Goal: Information Seeking & Learning: Understand process/instructions

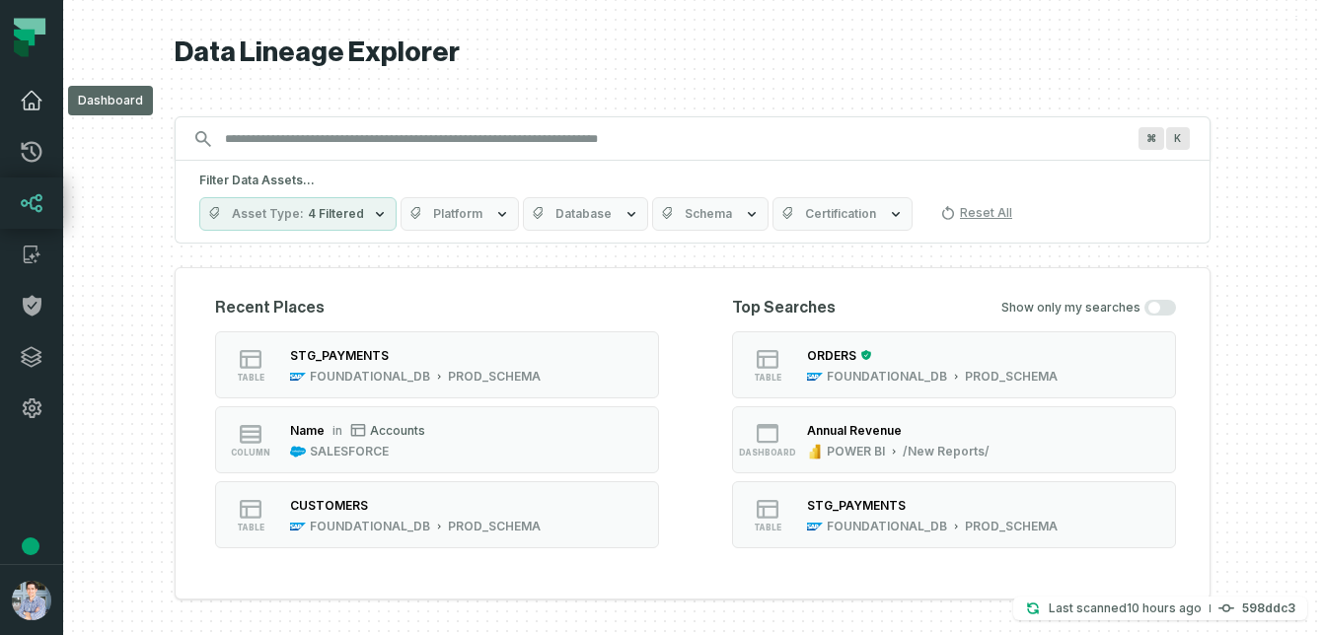
click at [30, 93] on icon at bounding box center [32, 101] width 20 height 18
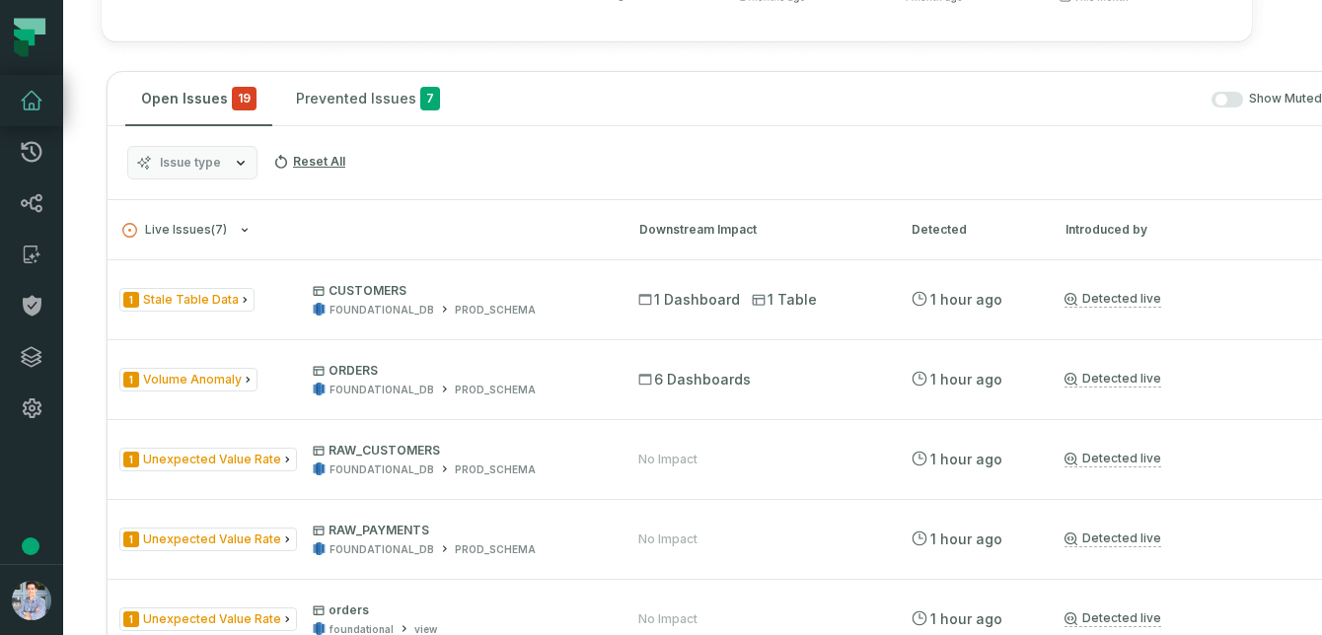
scroll to position [0, 29]
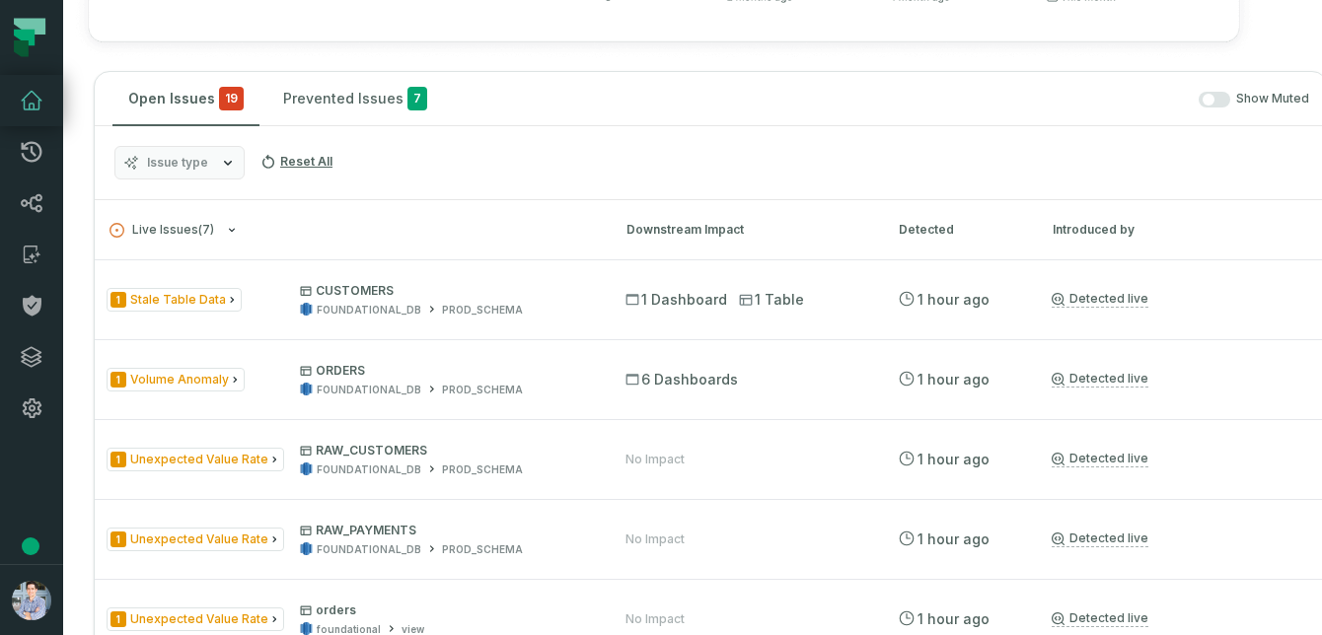
click at [5, 115] on link "Dashboard" at bounding box center [31, 100] width 63 height 51
click at [29, 95] on icon at bounding box center [32, 101] width 24 height 24
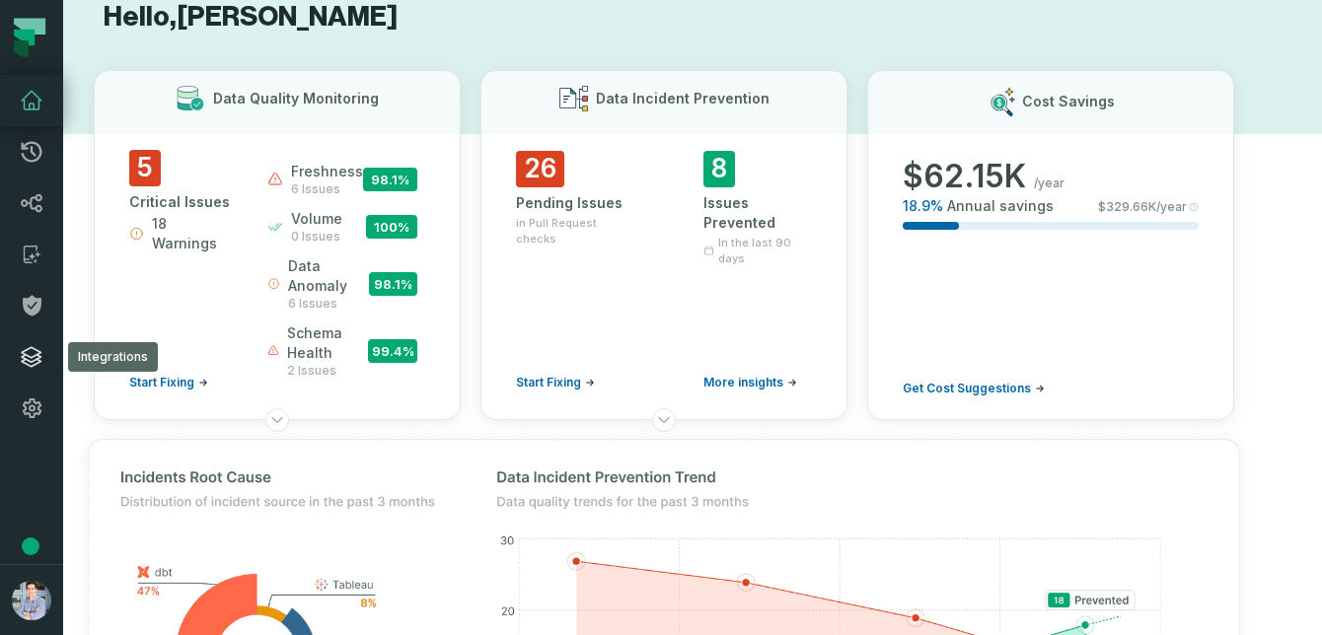
click at [26, 367] on icon at bounding box center [32, 357] width 24 height 24
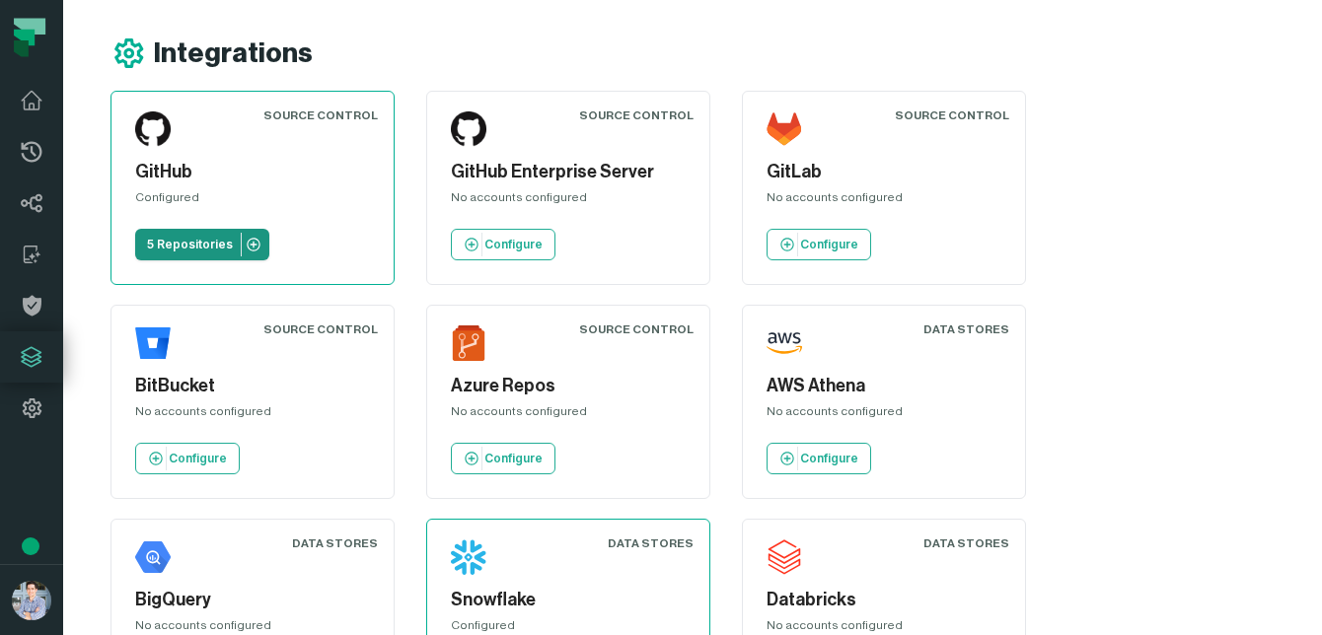
click at [208, 236] on link "5 Repositories" at bounding box center [202, 245] width 134 height 32
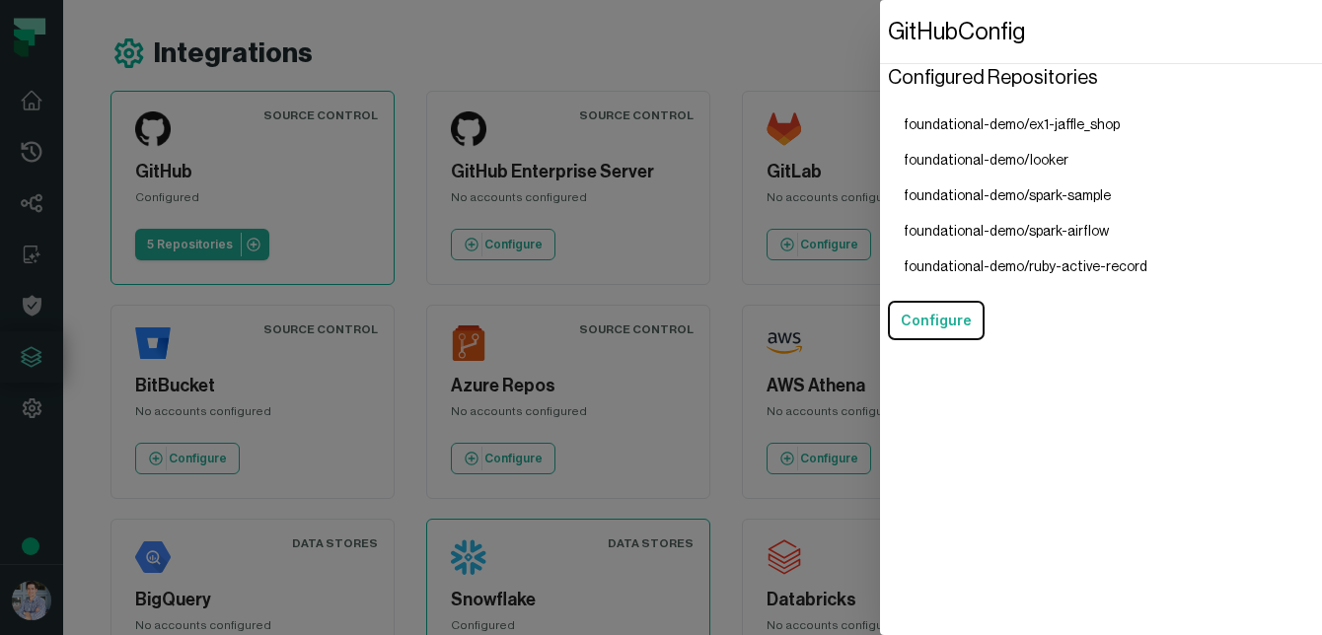
click at [940, 195] on li "foundational-demo/spark-sample" at bounding box center [1025, 197] width 275 height 36
click at [880, 207] on dialog "GitHub Config Configured Repositories foundational-demo/ex1-jaffle_shop foundat…" at bounding box center [1101, 317] width 442 height 635
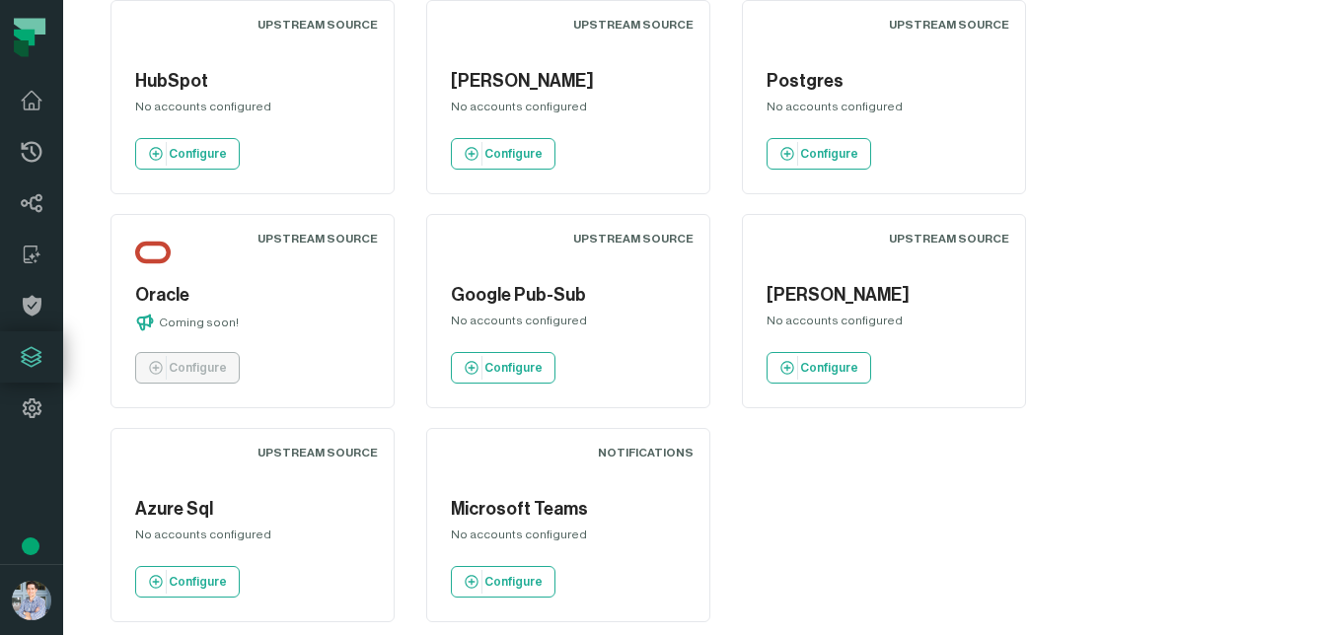
scroll to position [2683, 0]
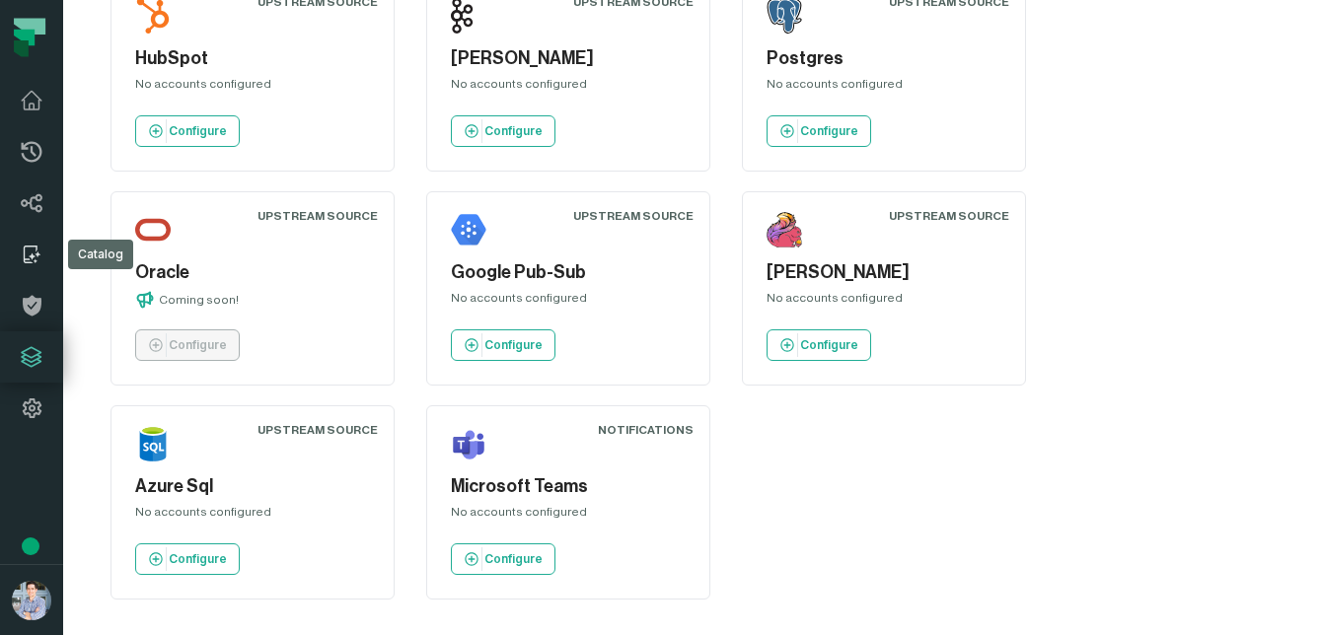
click at [34, 252] on icon at bounding box center [32, 255] width 24 height 24
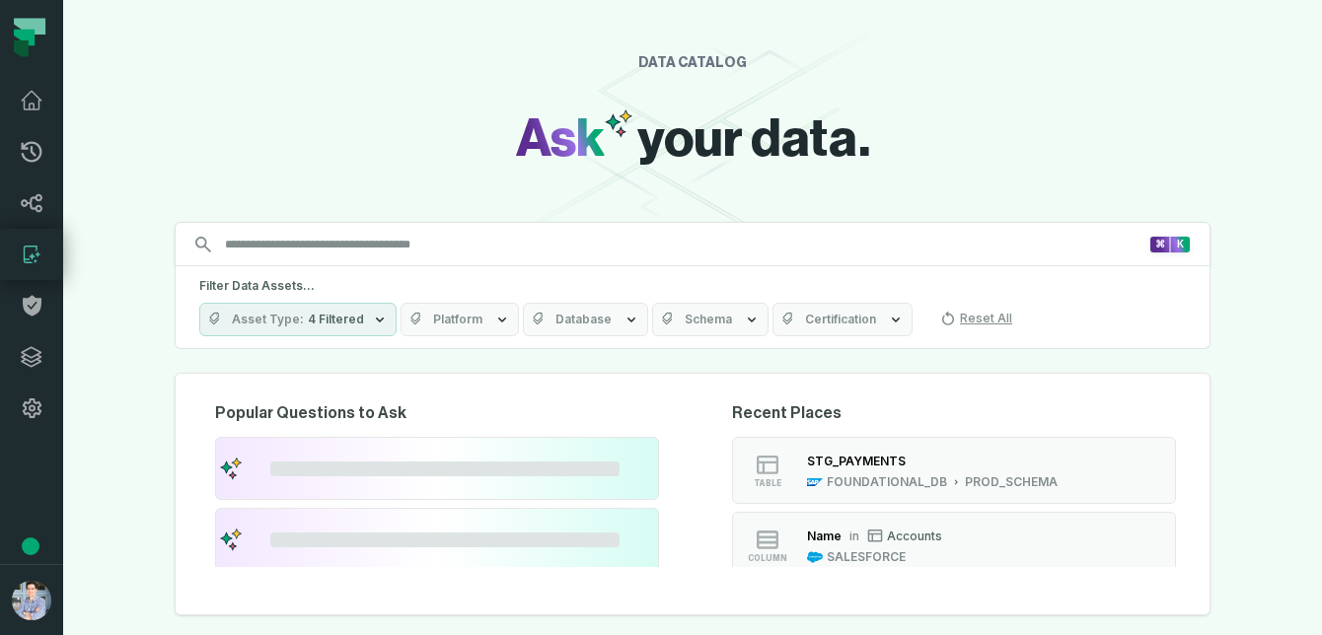
click at [401, 248] on input "Discovery Provider cmdk menu" at bounding box center [680, 245] width 935 height 32
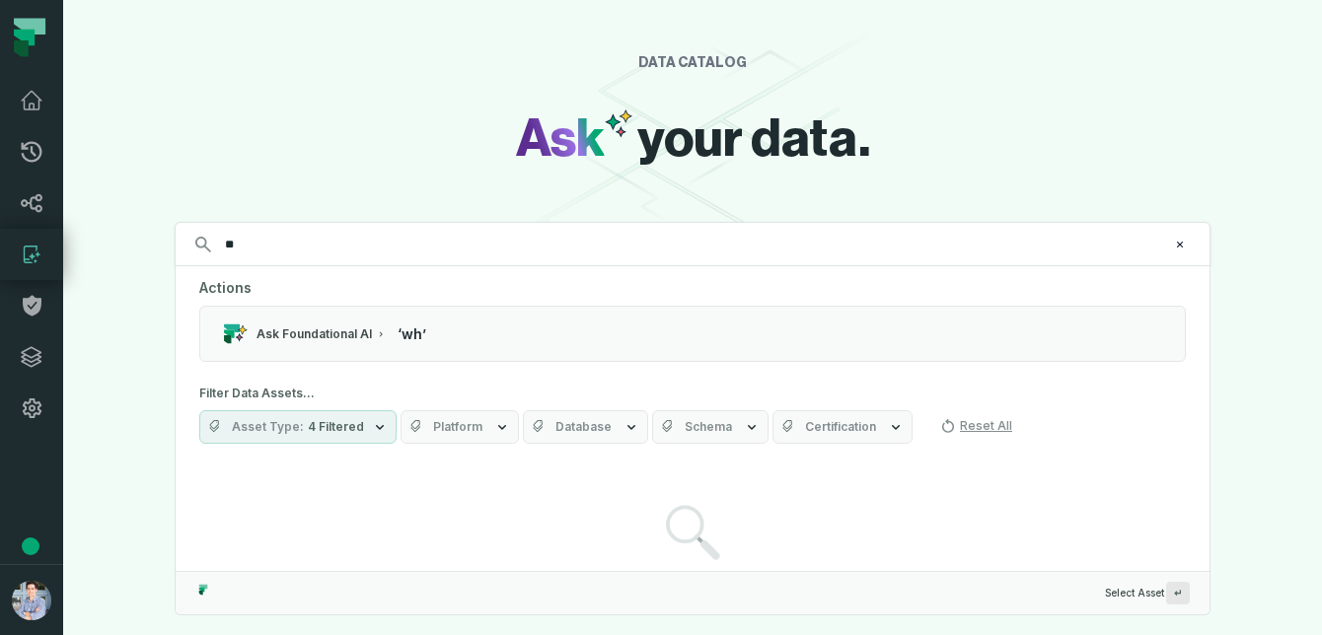
type input "*"
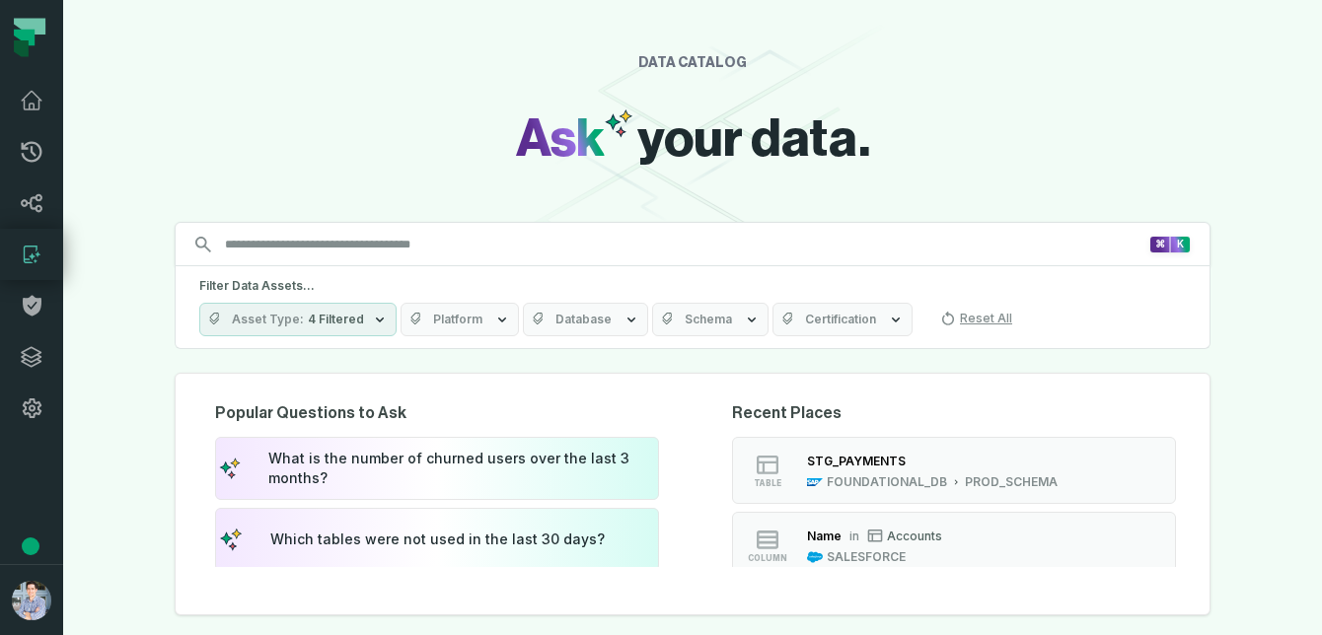
click at [329, 253] on input "Discovery Provider cmdk menu" at bounding box center [680, 245] width 935 height 32
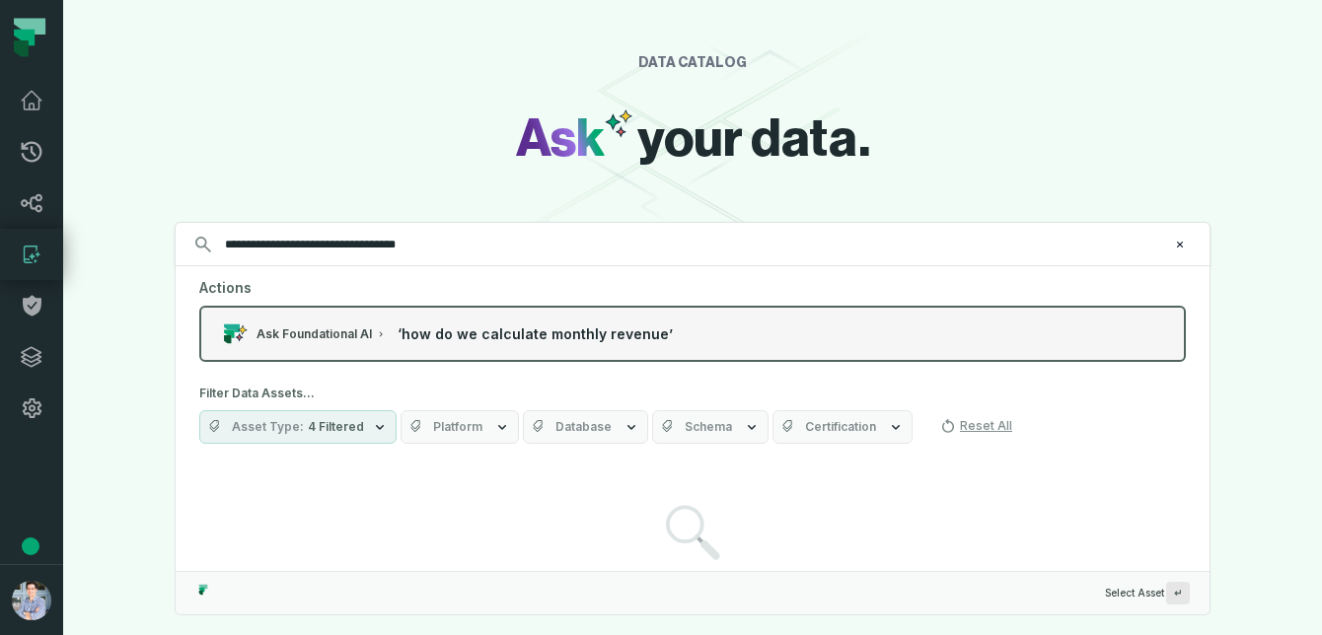
type input "**********"
click at [391, 326] on button "Ask Foundational AI ‘ how do we calculate monthly revenue ’" at bounding box center [692, 334] width 987 height 56
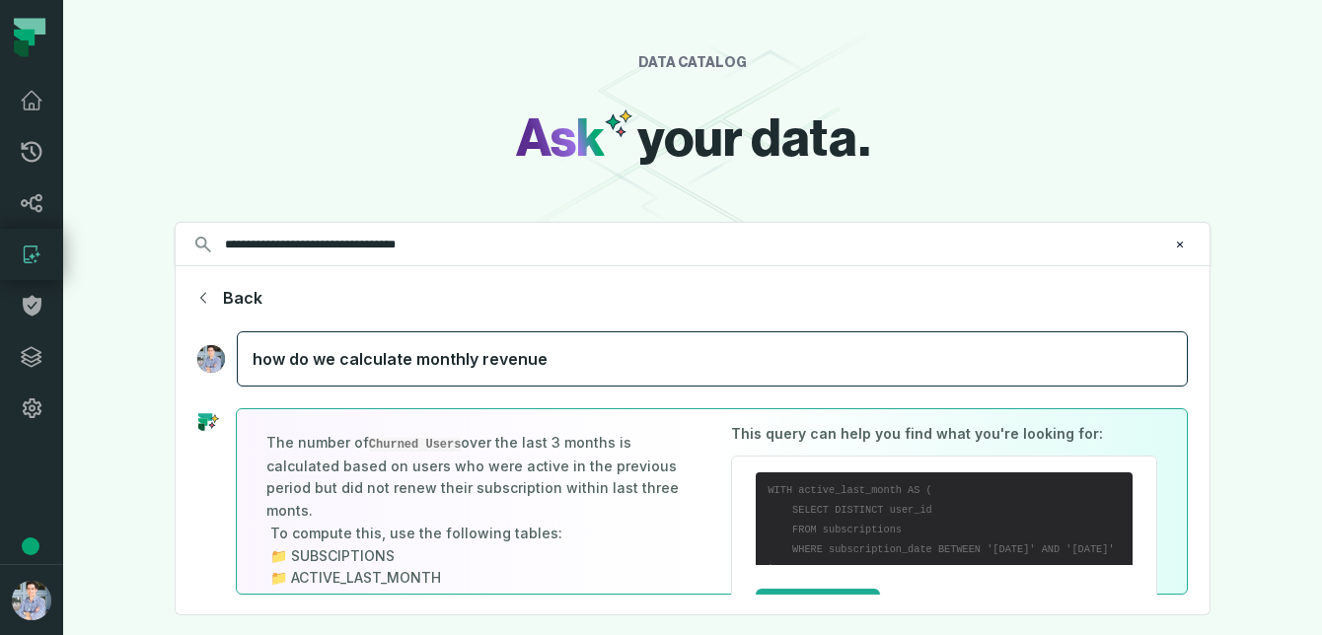
click at [556, 352] on div "how do we calculate monthly revenue" at bounding box center [712, 359] width 951 height 55
click at [507, 360] on div "how do we calculate monthly revenue" at bounding box center [712, 359] width 951 height 55
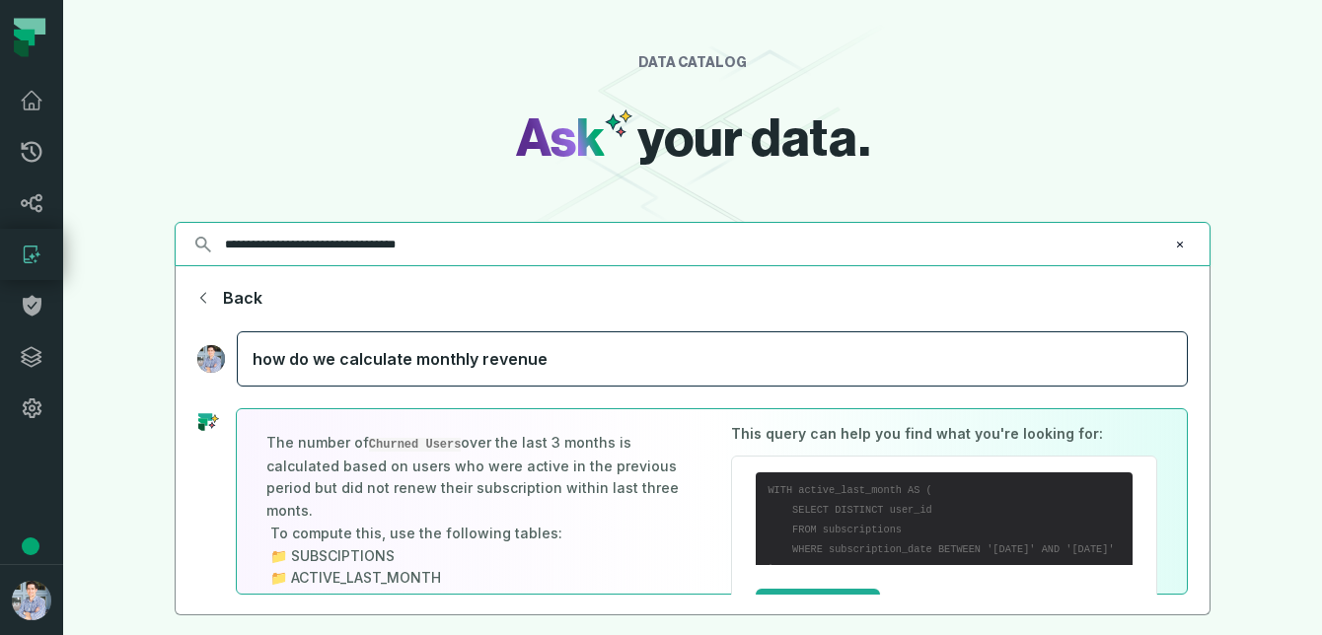
click at [1179, 243] on icon "Clear search query" at bounding box center [1180, 245] width 6 height 6
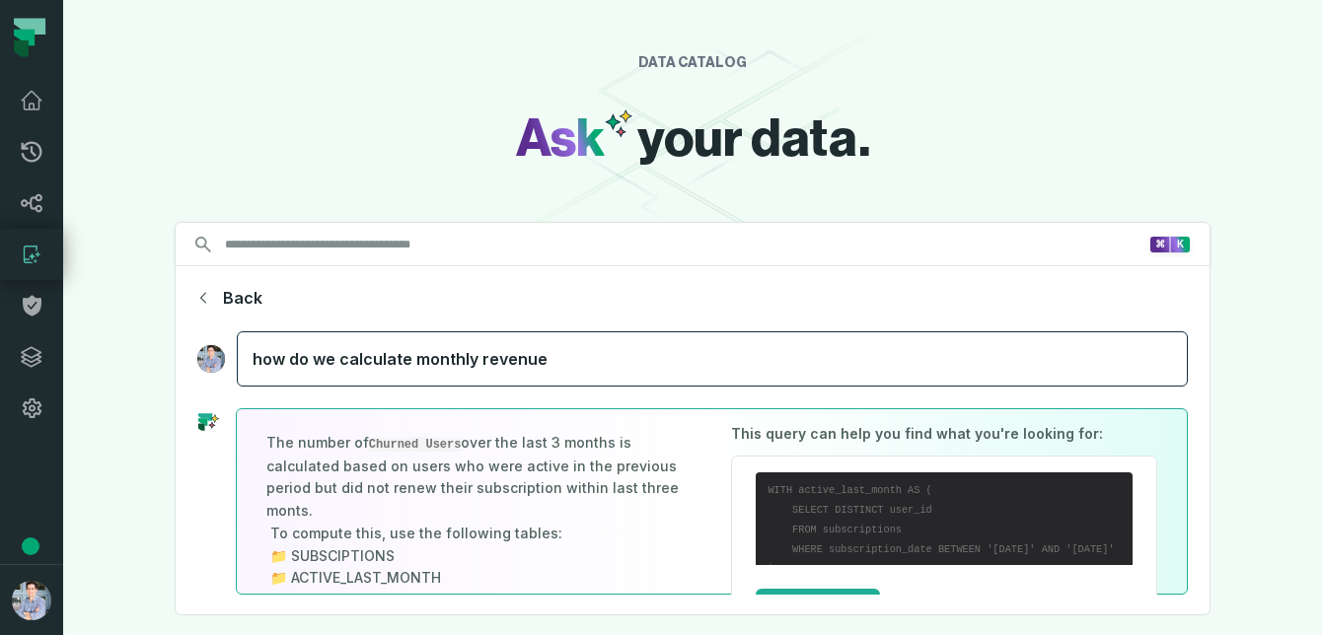
click at [323, 132] on div "DATA CATALOG Ask your data. Search for assets across the organization ⌘ K Back …" at bounding box center [692, 317] width 1259 height 635
click at [34, 193] on icon at bounding box center [32, 203] width 24 height 24
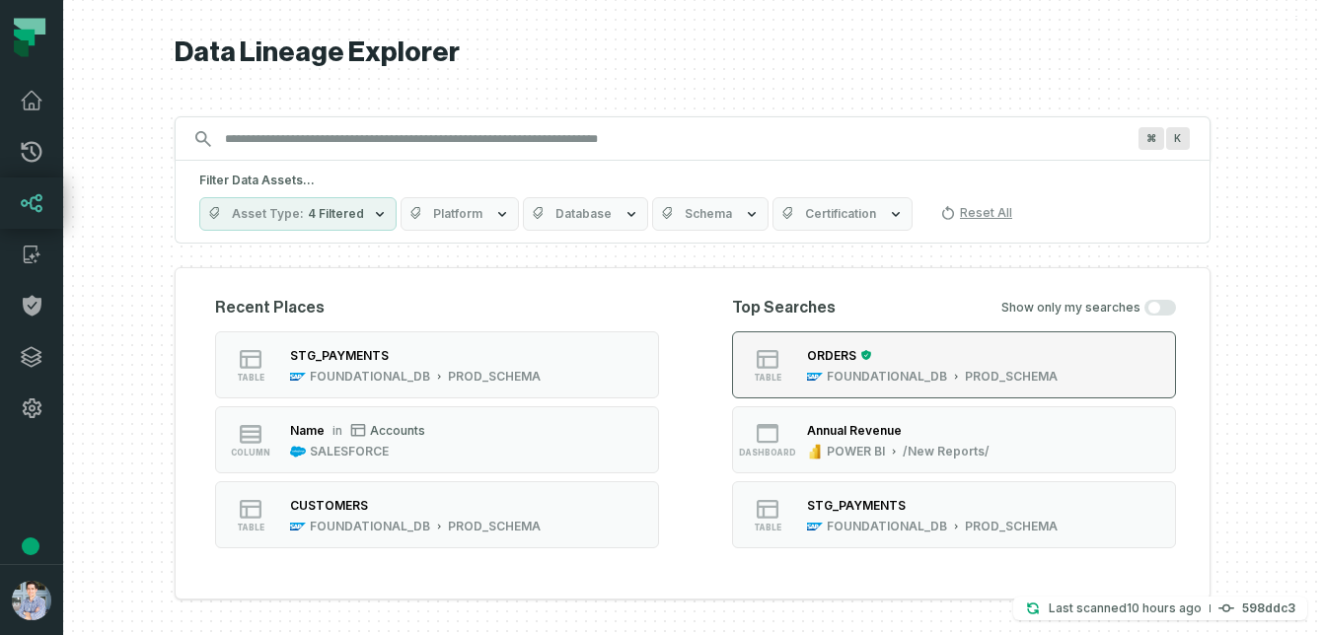
click at [836, 368] on div "ORDERS FOUNDATIONAL_DB PROD_SCHEMA" at bounding box center [932, 364] width 266 height 39
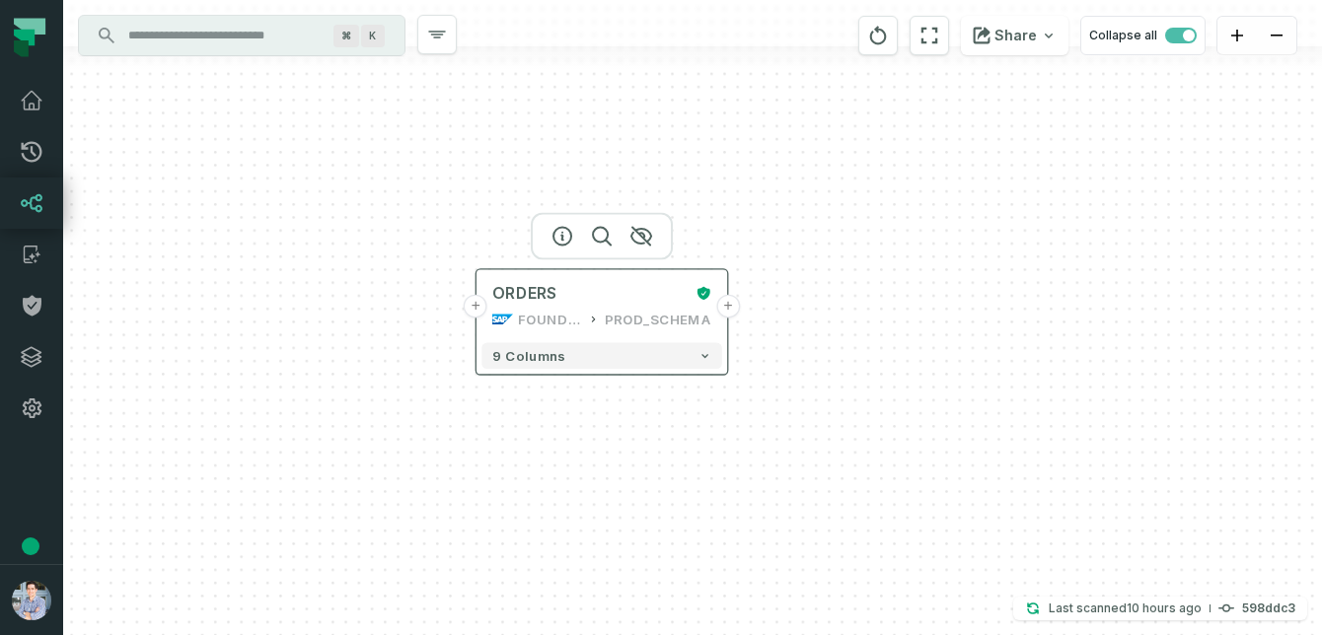
click at [738, 305] on button "+" at bounding box center [728, 307] width 24 height 24
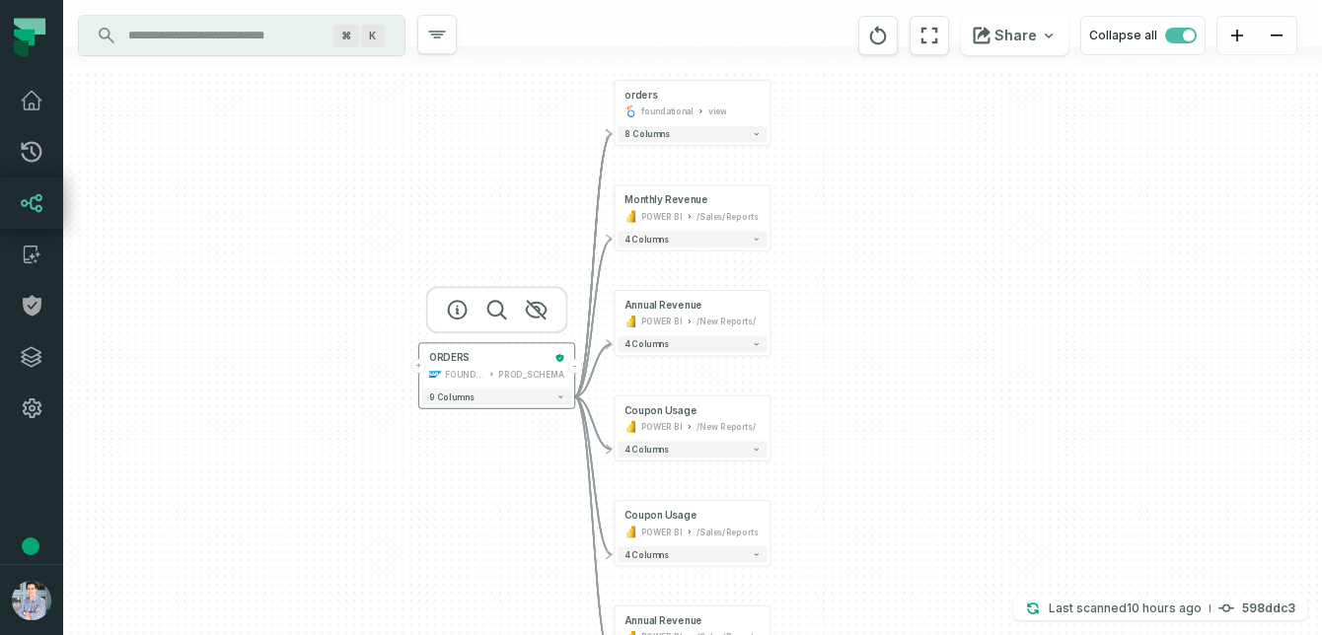
click at [424, 372] on div "ORDERS FOUNDATIONAL_DB PROD_SCHEMA" at bounding box center [496, 366] width 149 height 38
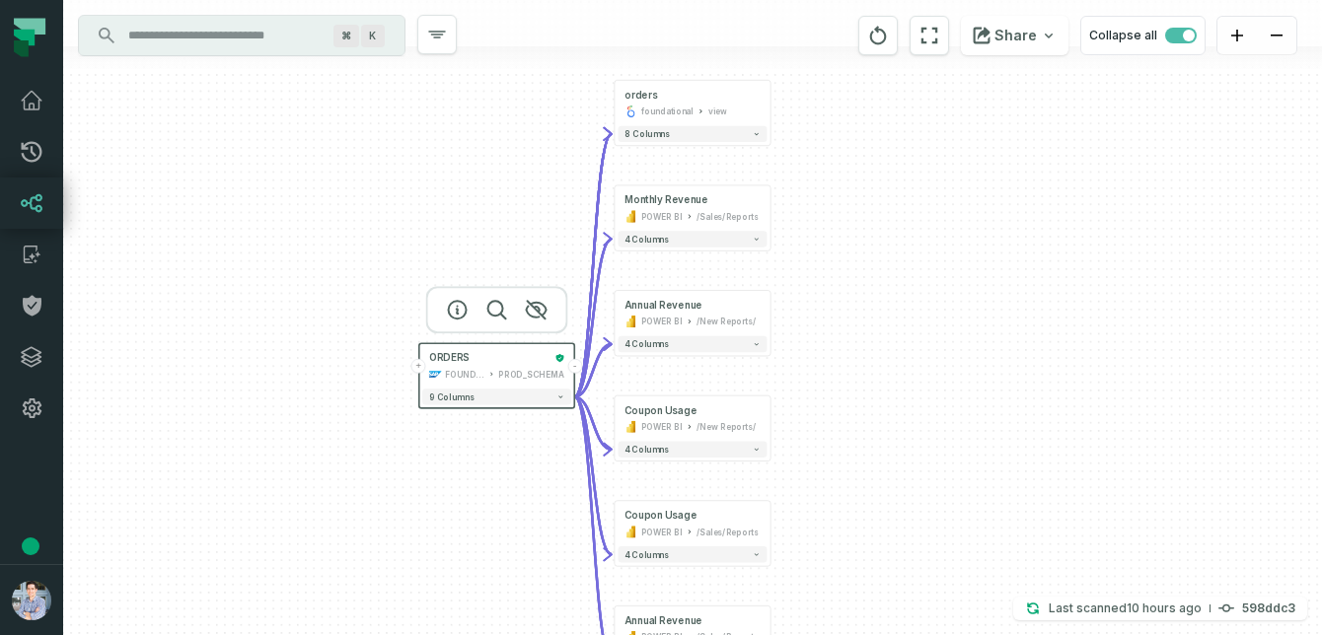
click at [419, 370] on button "+" at bounding box center [418, 366] width 15 height 15
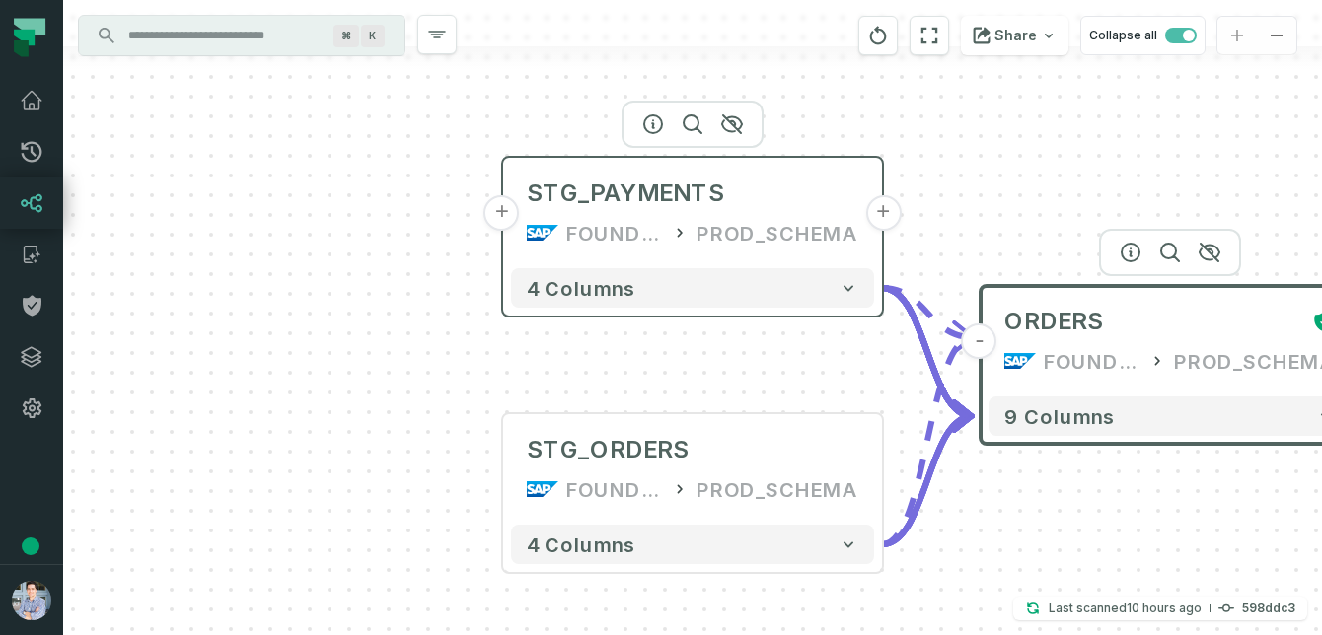
click at [507, 223] on button "+" at bounding box center [502, 213] width 36 height 36
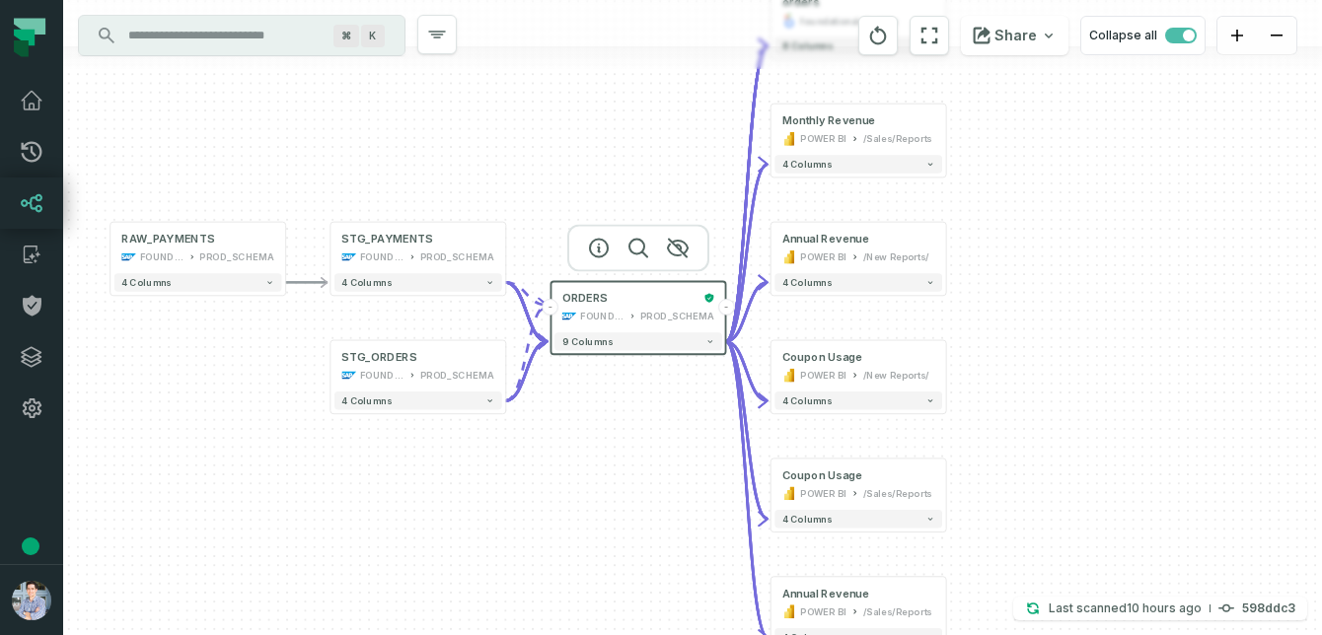
click at [529, 341] on icon "Edge from 065ad36bfe8571d0d37ef1ec05f417fb to 0dd85c77dd217d0afb16c7d4fb3eff19" at bounding box center [525, 353] width 41 height 96
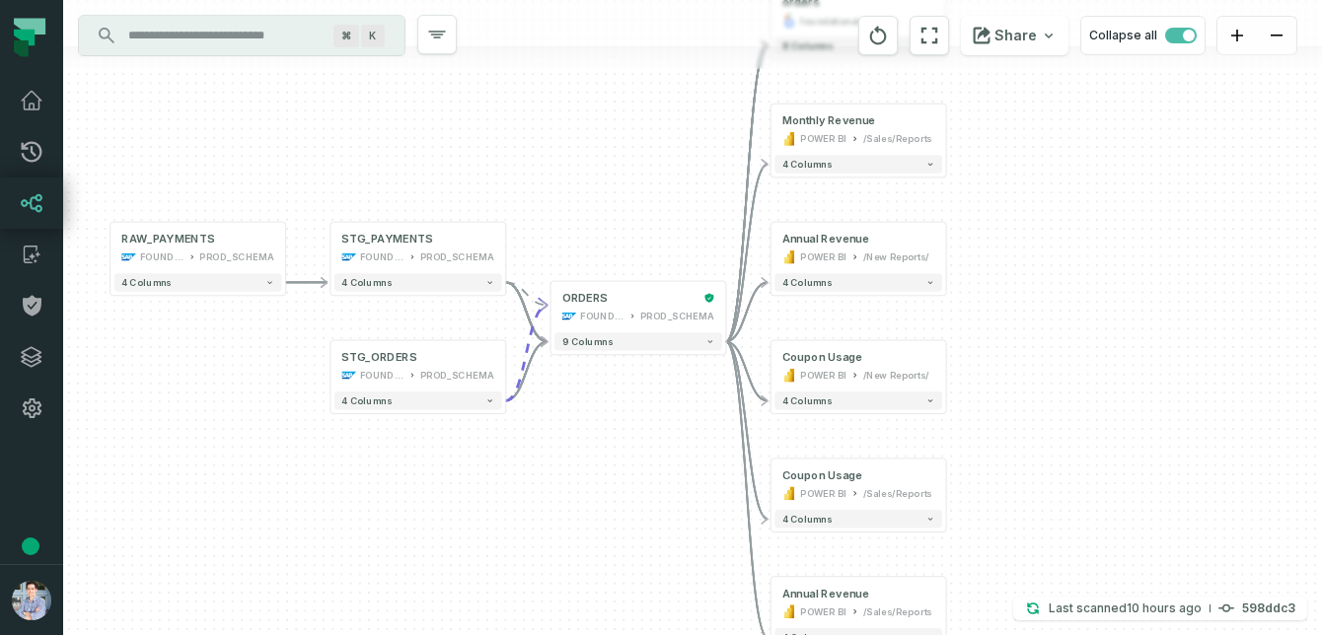
click at [527, 337] on icon "Edge from 065ad36bfe8571d0d37ef1ec05f417fb to 0dd85c77dd217d0afb16c7d4fb3eff19" at bounding box center [525, 353] width 41 height 96
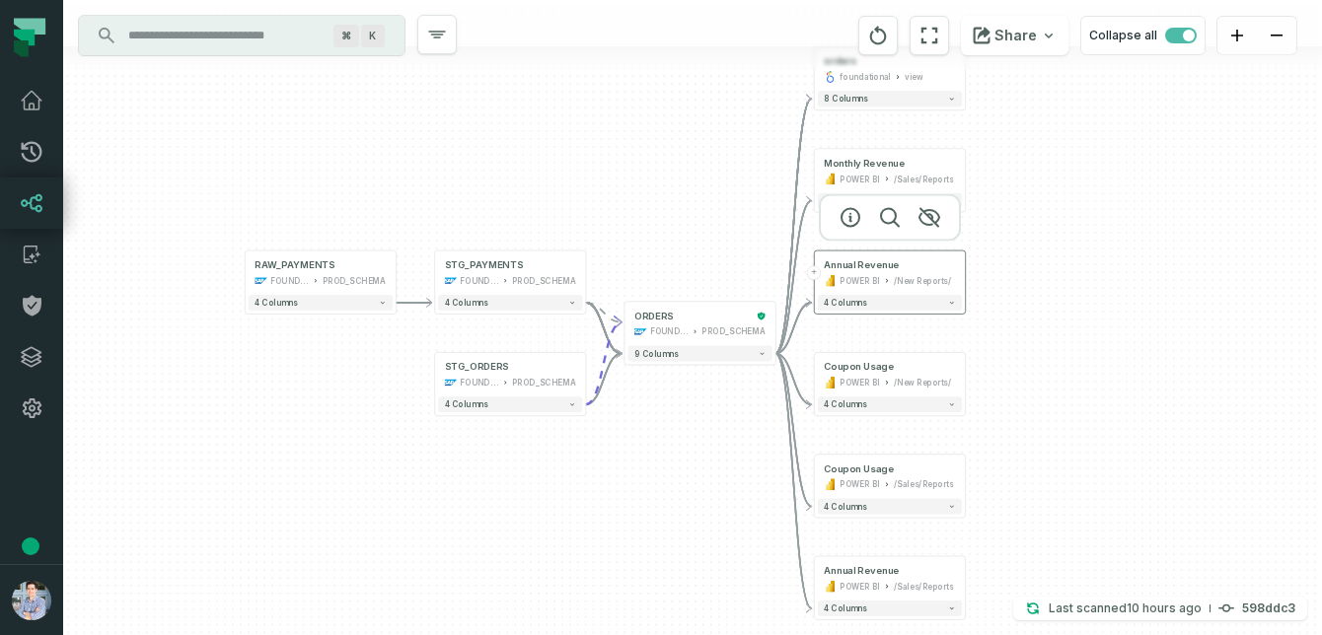
click at [952, 271] on div "Annual Revenue POWER BI /New Reports/" at bounding box center [890, 273] width 144 height 37
click at [894, 278] on div "/New Reports/" at bounding box center [922, 280] width 57 height 13
click at [865, 176] on div "POWER BI" at bounding box center [860, 179] width 40 height 13
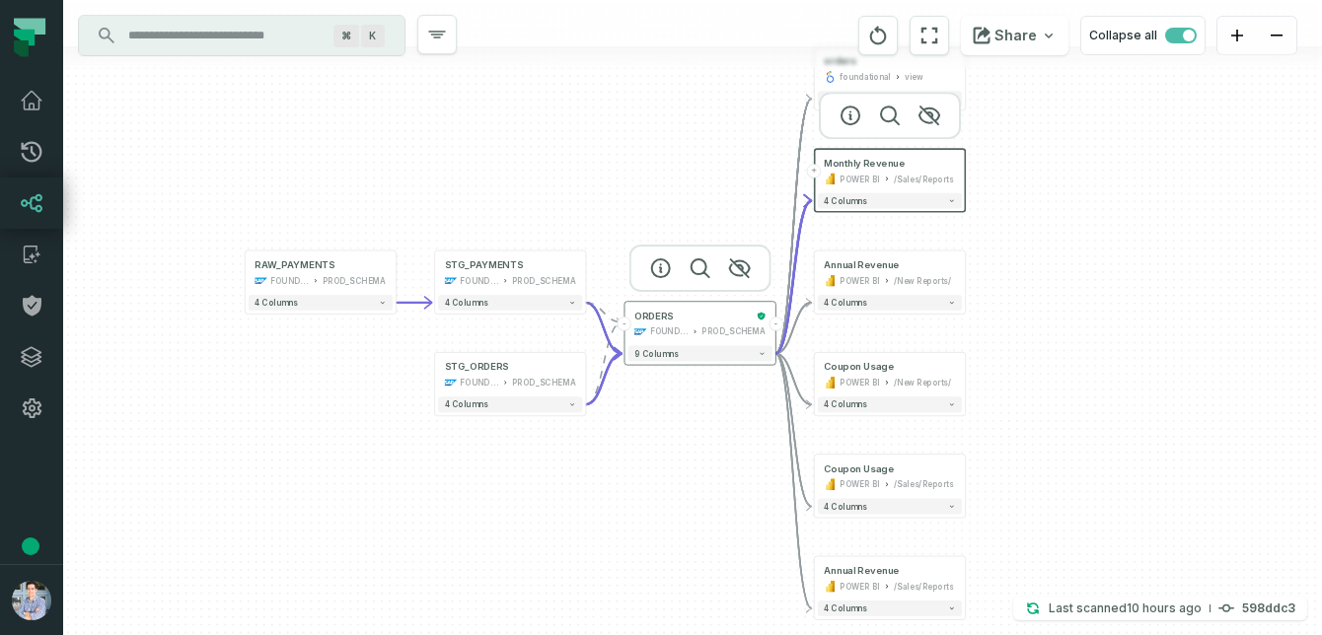
click at [685, 329] on div "FOUNDATIONAL_DB" at bounding box center [669, 332] width 38 height 13
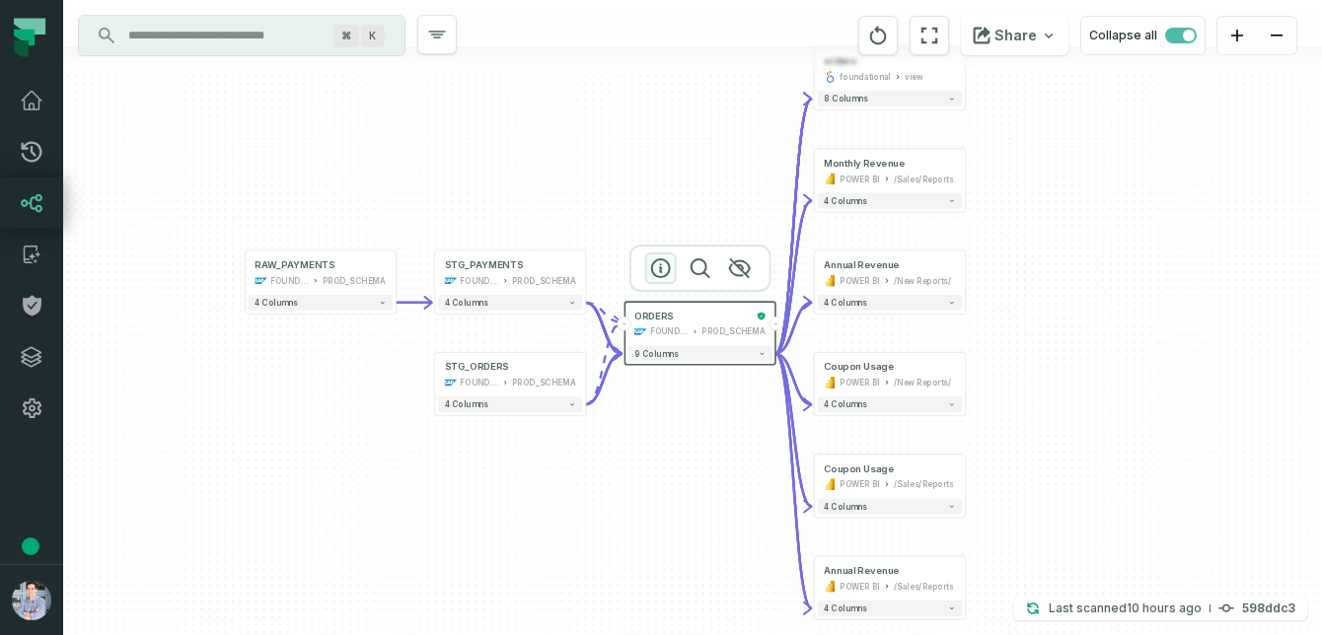
click at [656, 268] on icon "button" at bounding box center [661, 269] width 24 height 24
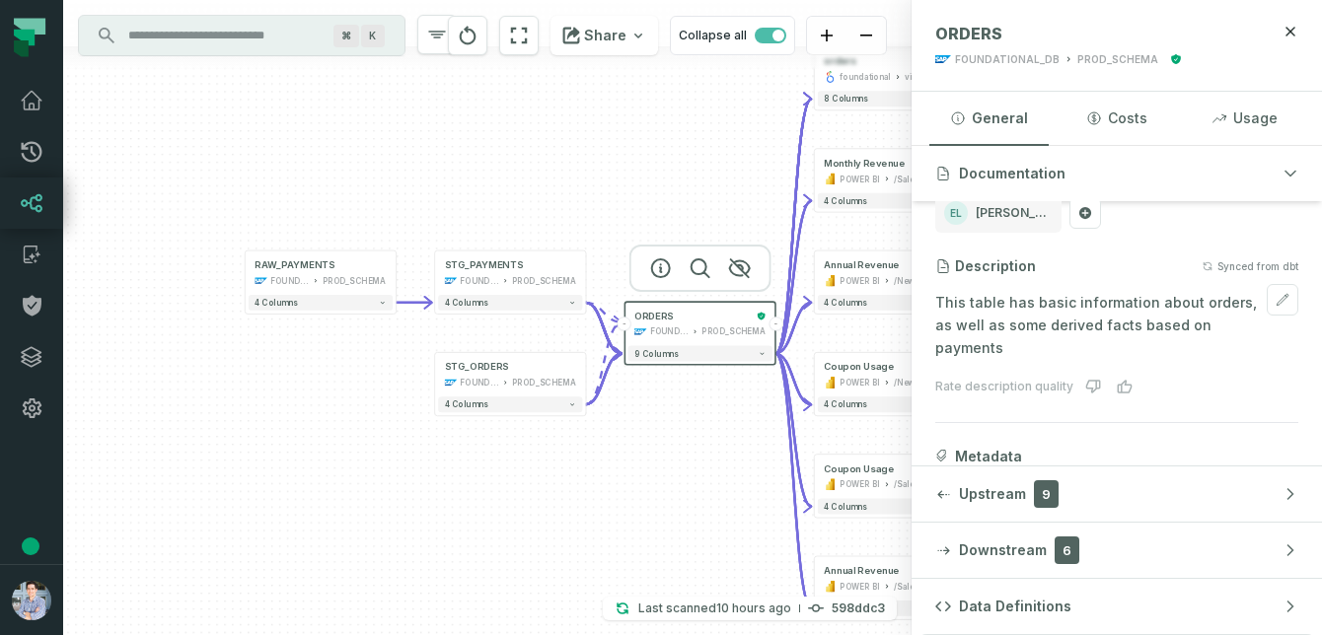
scroll to position [136, 0]
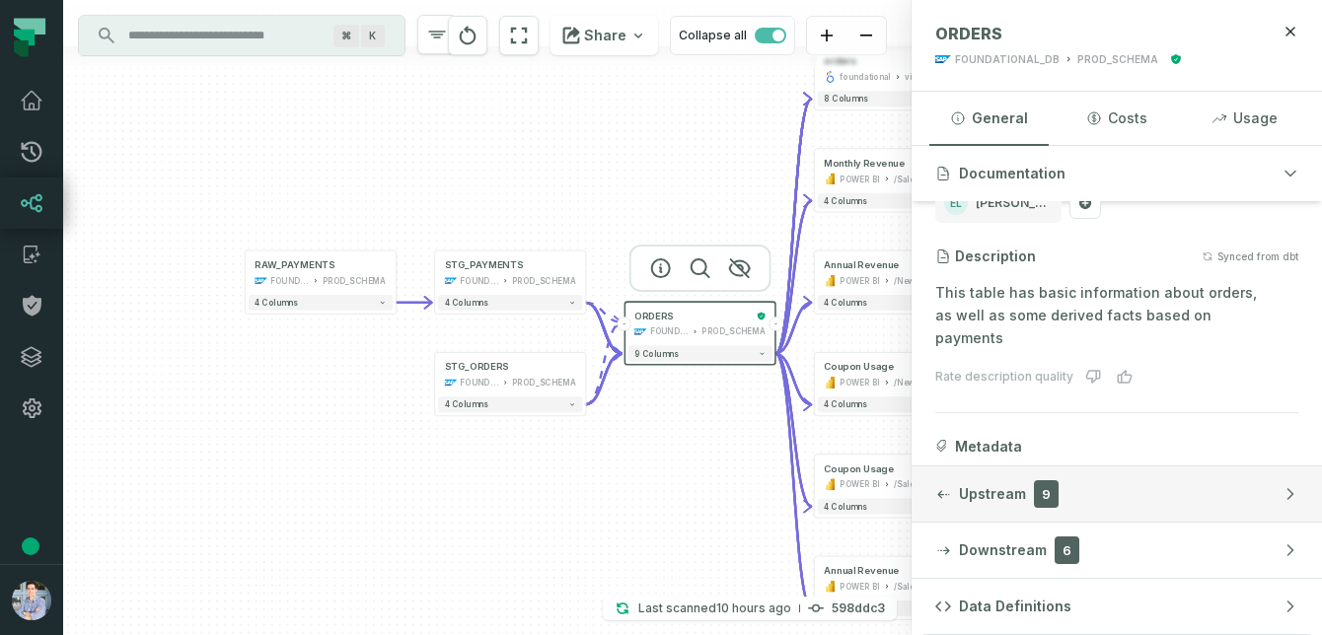
click at [1289, 479] on button "Upstream 9" at bounding box center [1117, 494] width 410 height 55
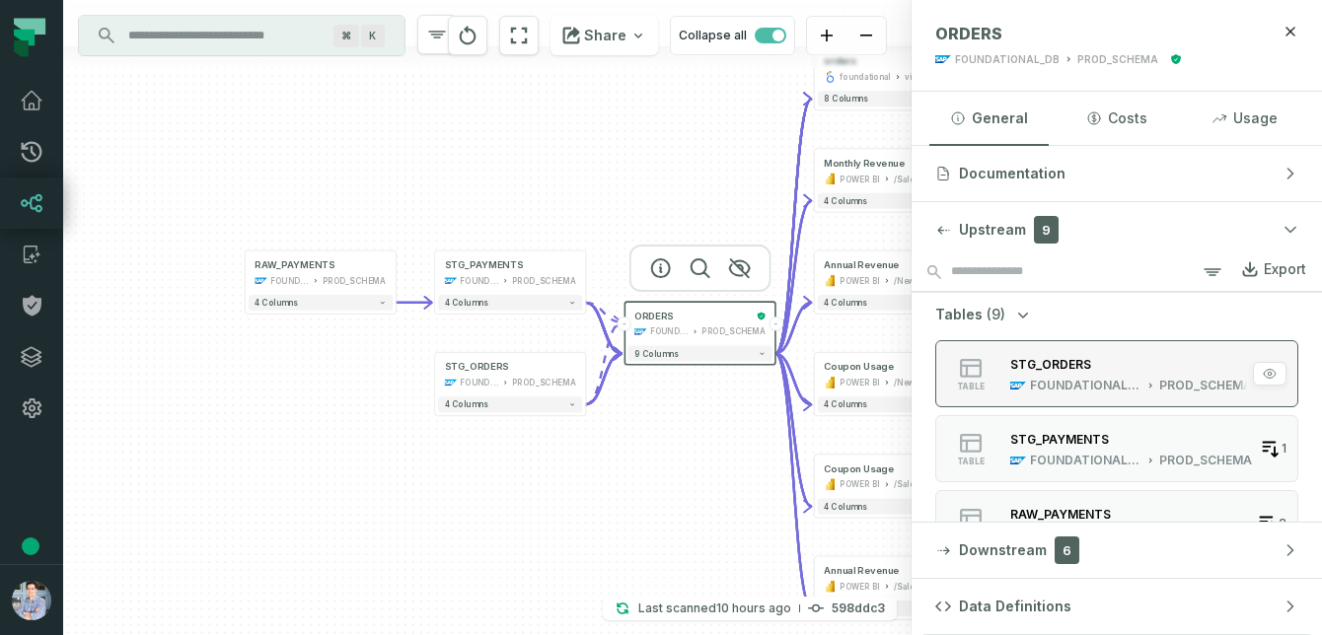
scroll to position [0, 0]
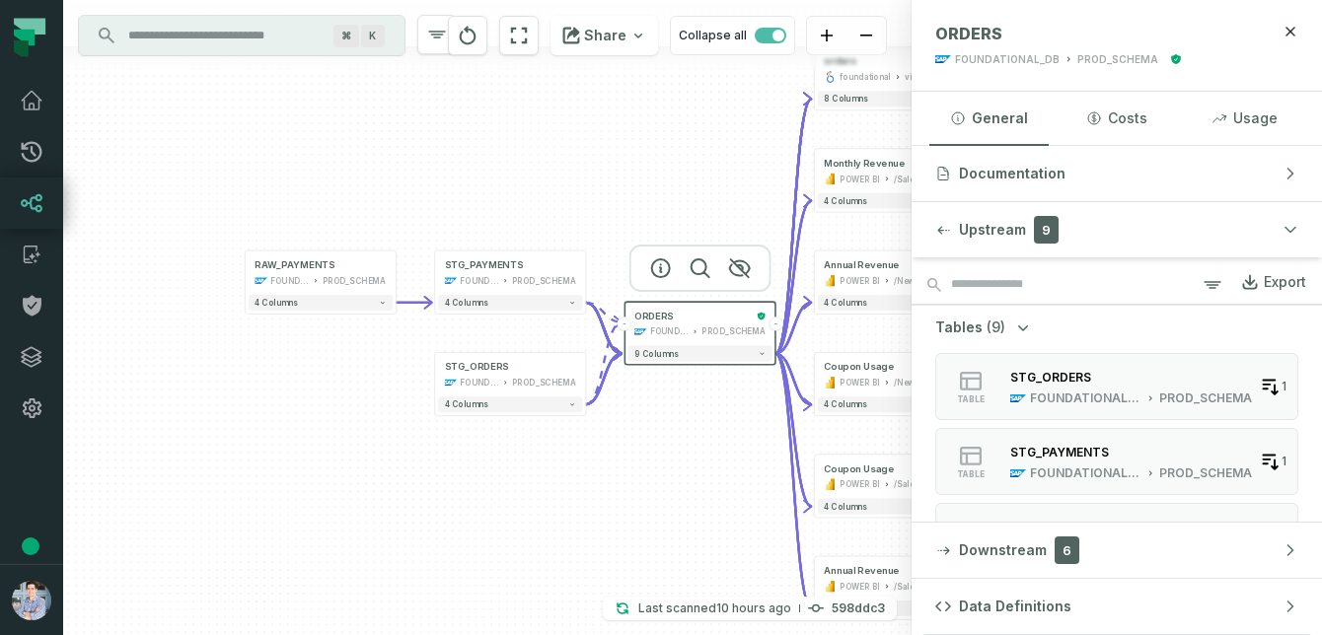
click at [1013, 322] on icon "button" at bounding box center [1023, 328] width 20 height 20
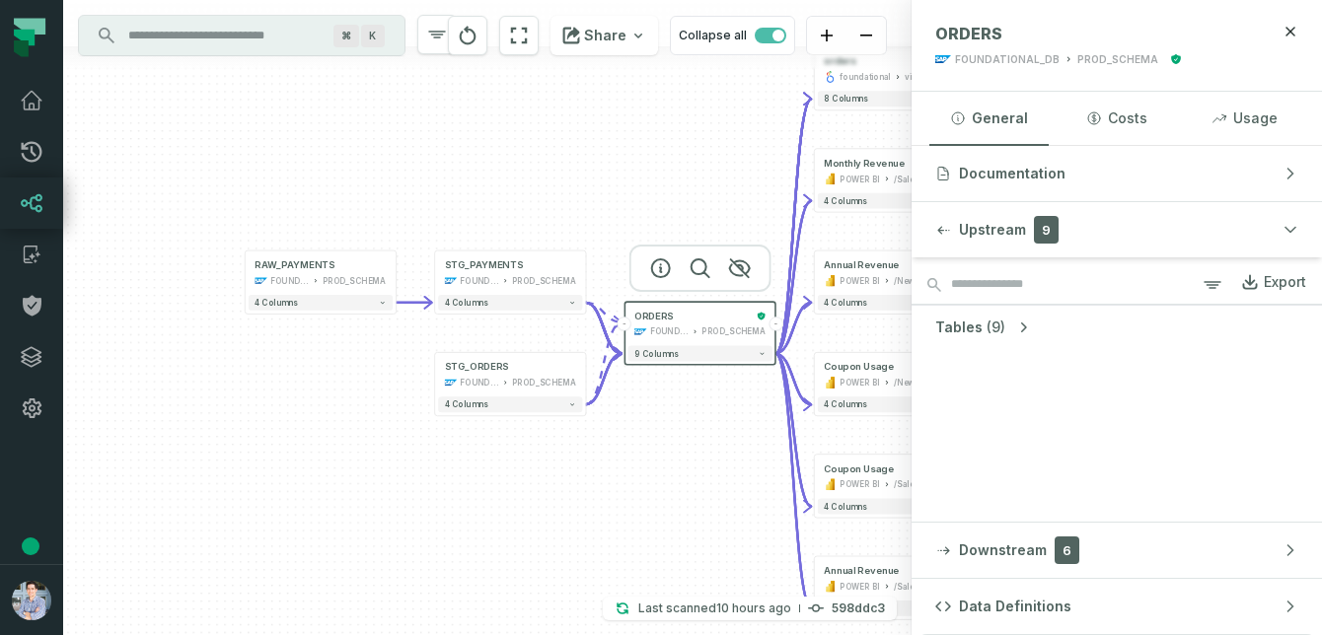
click at [1014, 320] on icon "button" at bounding box center [1023, 328] width 20 height 20
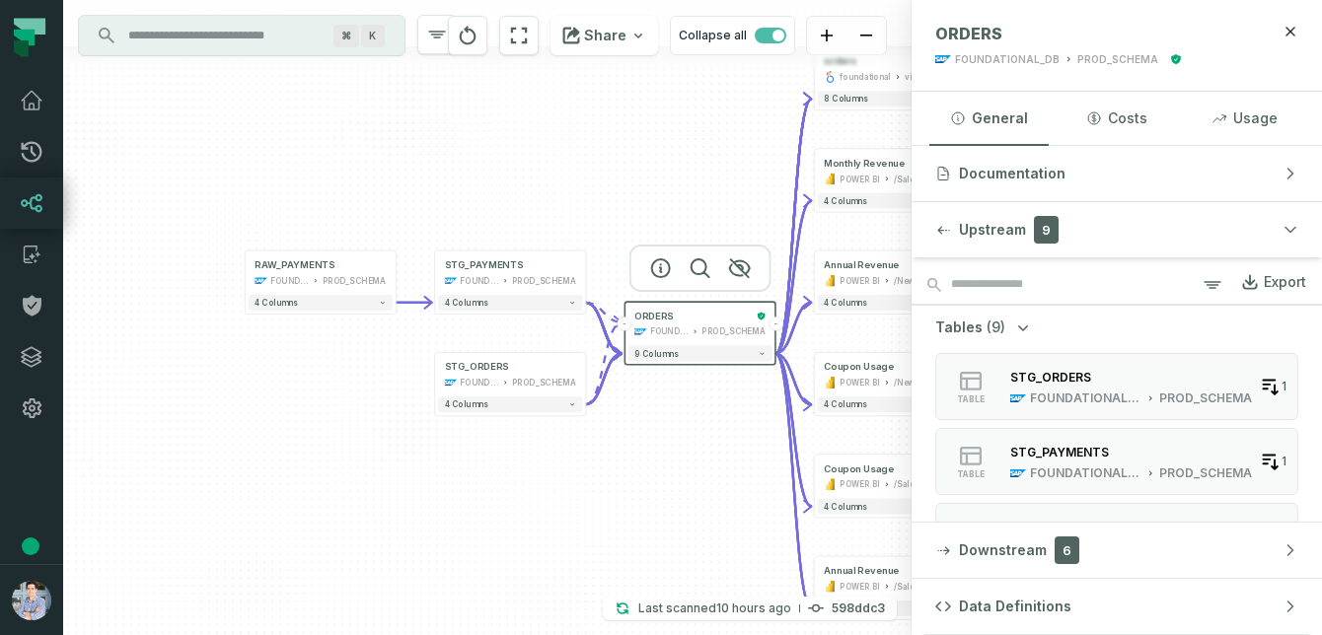
click at [1014, 320] on icon "button" at bounding box center [1023, 328] width 20 height 20
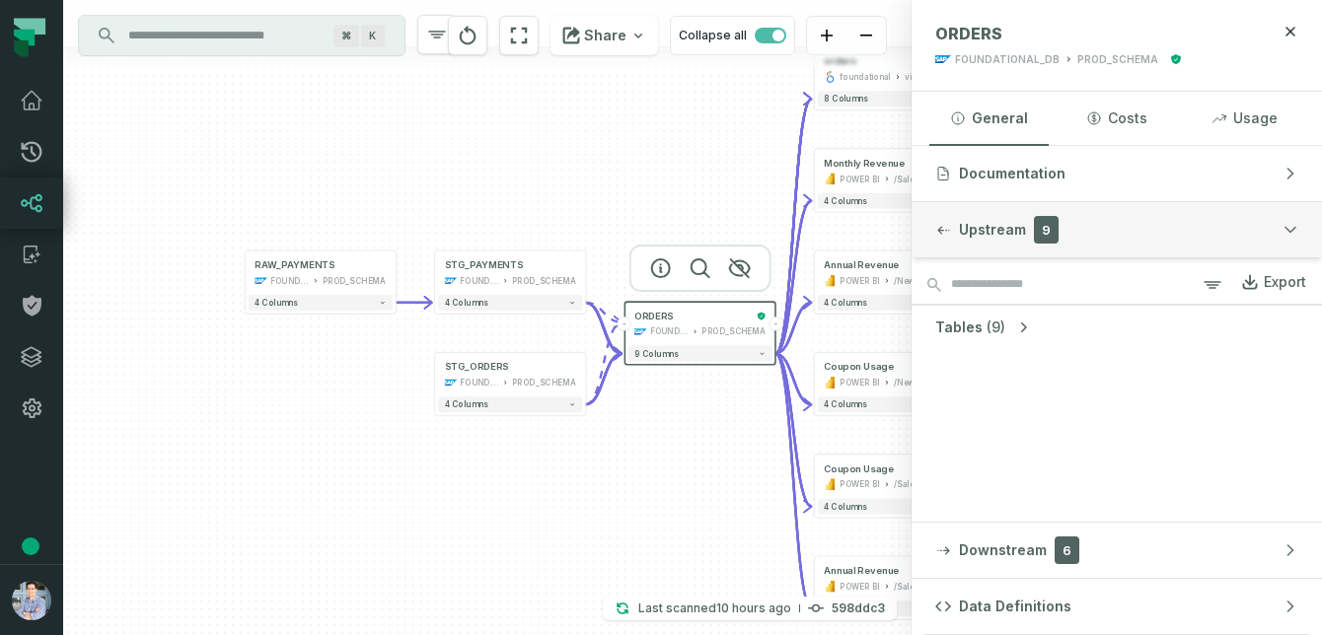
click at [1300, 219] on button "Upstream 9" at bounding box center [1117, 229] width 410 height 55
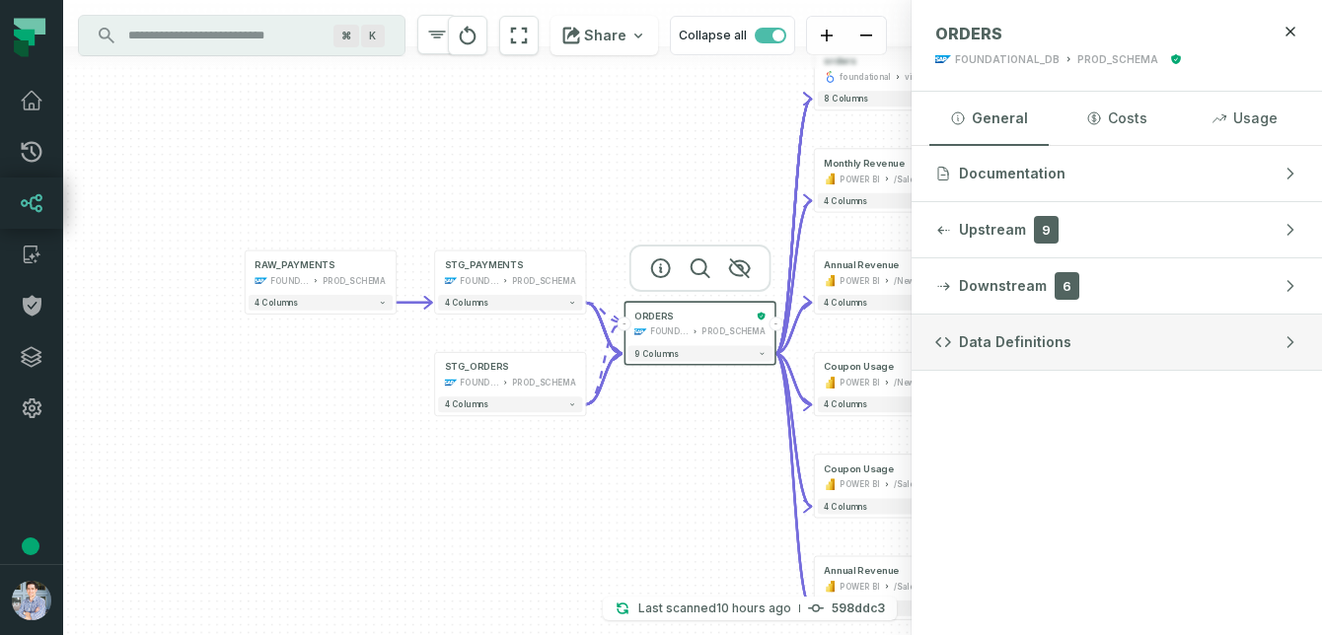
click at [1213, 343] on button "Data Definitions" at bounding box center [1117, 342] width 410 height 55
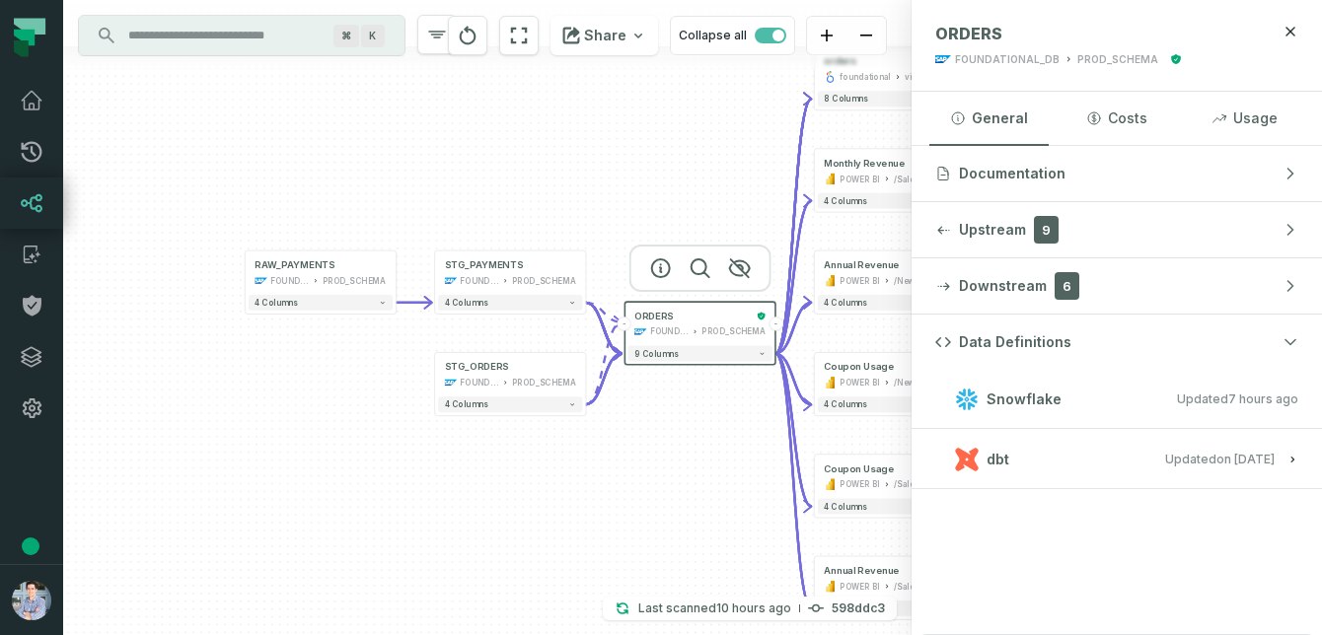
click at [1122, 519] on div "Data Definitions Snowflake Updated [DATE] 1:02:07 AM dbt Updated [DATE] 1:15:21…" at bounding box center [1117, 475] width 410 height 321
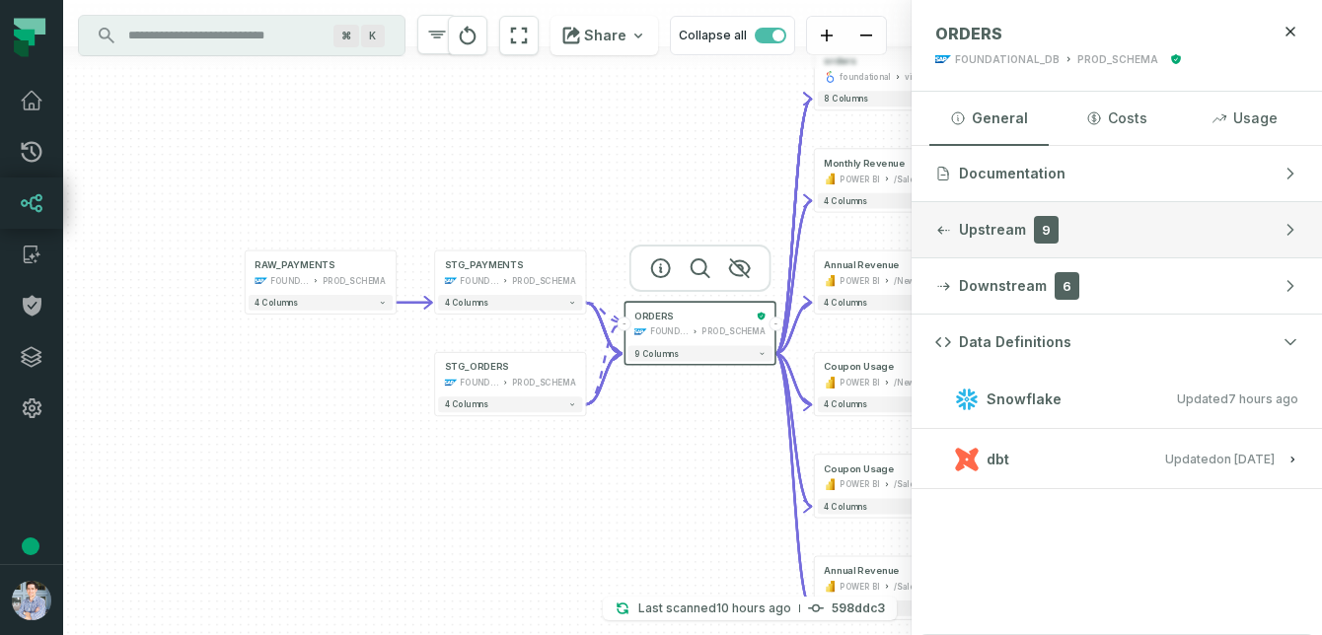
click at [988, 217] on button "Upstream 9" at bounding box center [1117, 229] width 410 height 55
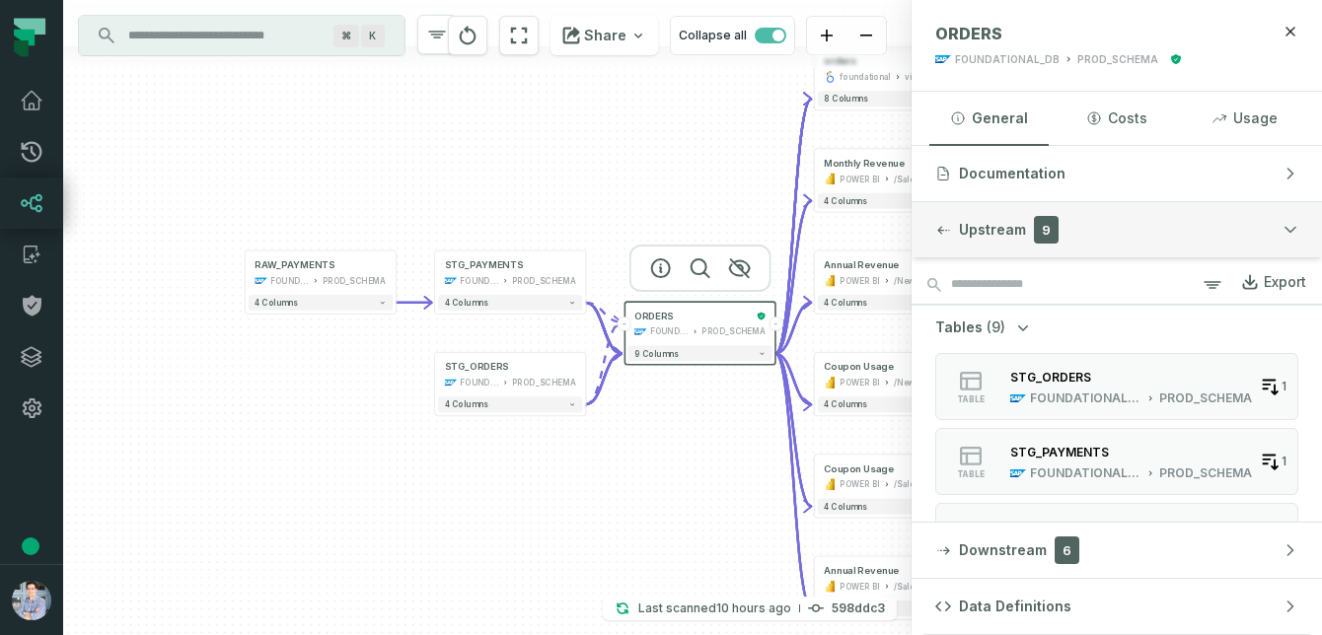
click at [988, 217] on button "Upstream 9" at bounding box center [1117, 229] width 410 height 55
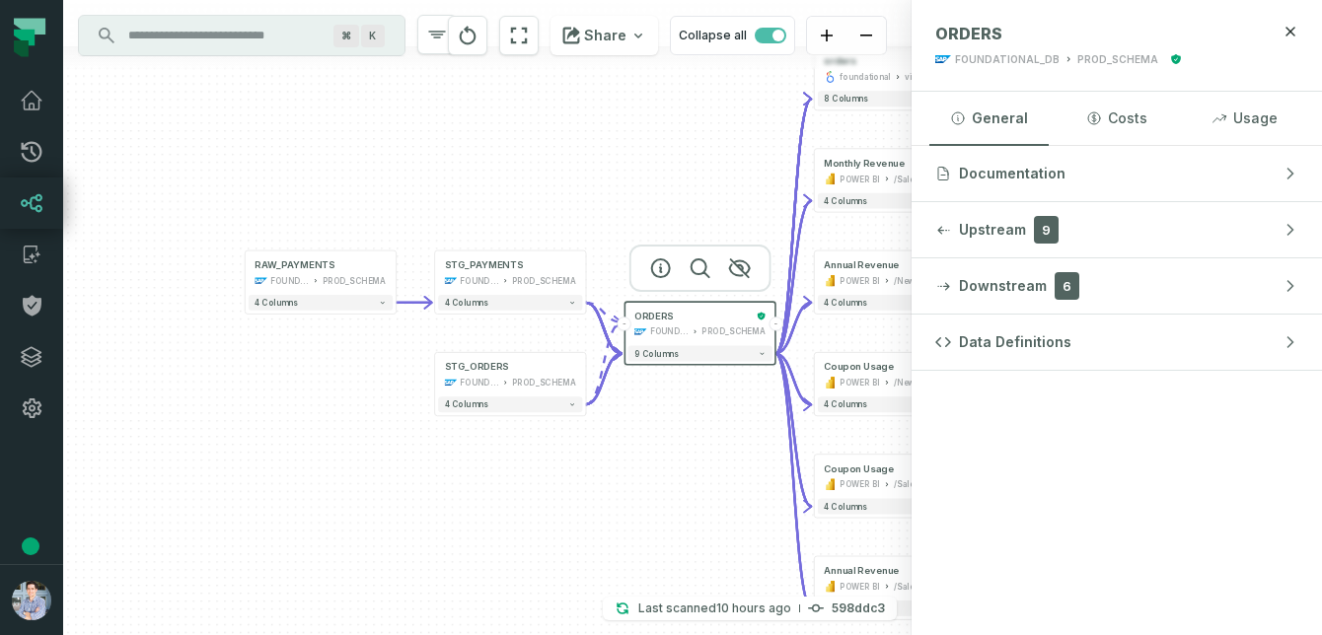
click at [255, 197] on div "+ RAW_PAYMENTS FOUNDATIONAL_DB PROD_SCHEMA - 4 columns - STG_PAYMENTS FOUNDATIO…" at bounding box center [487, 317] width 849 height 635
